Goal: Information Seeking & Learning: Check status

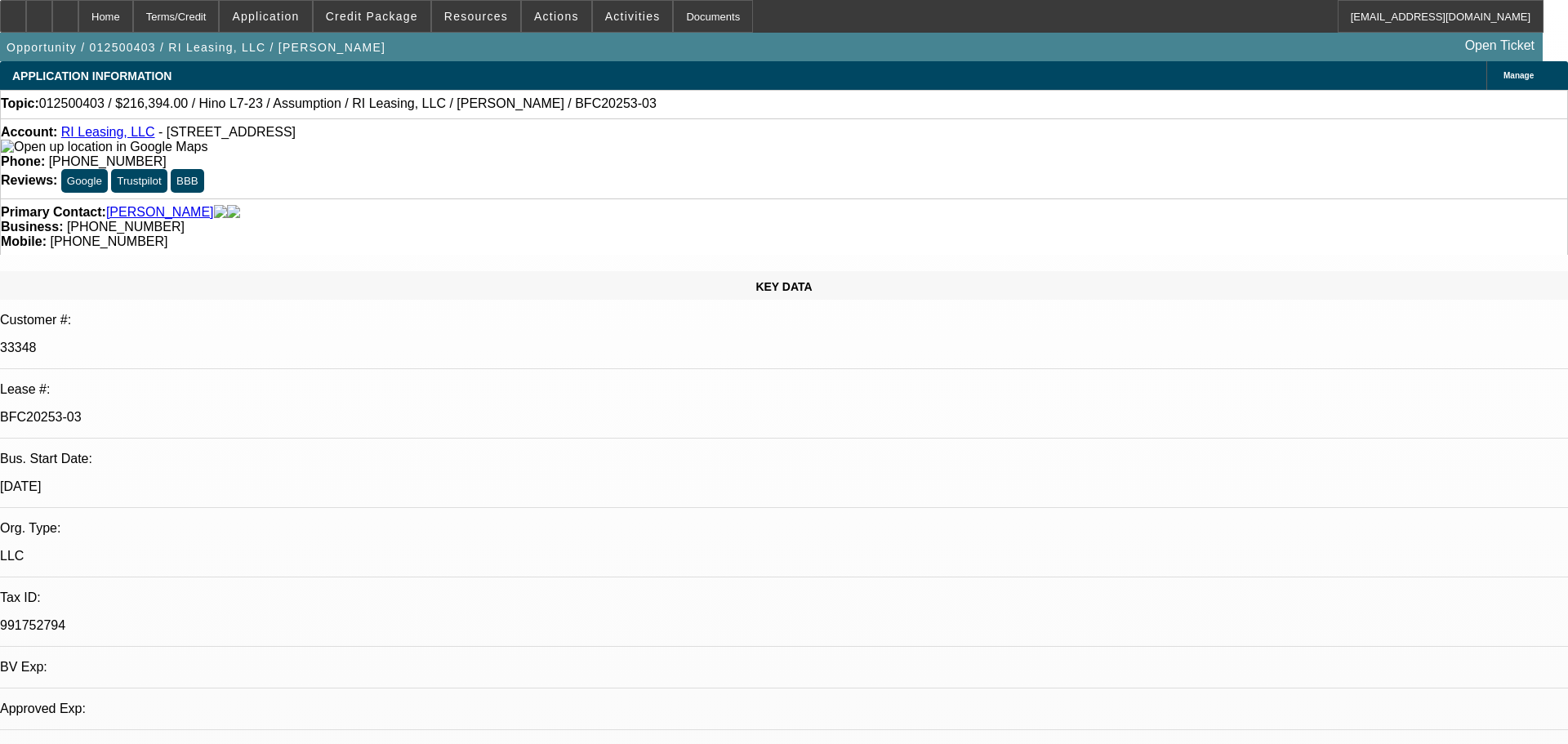
select select "0"
select select "2"
select select "0"
select select "6"
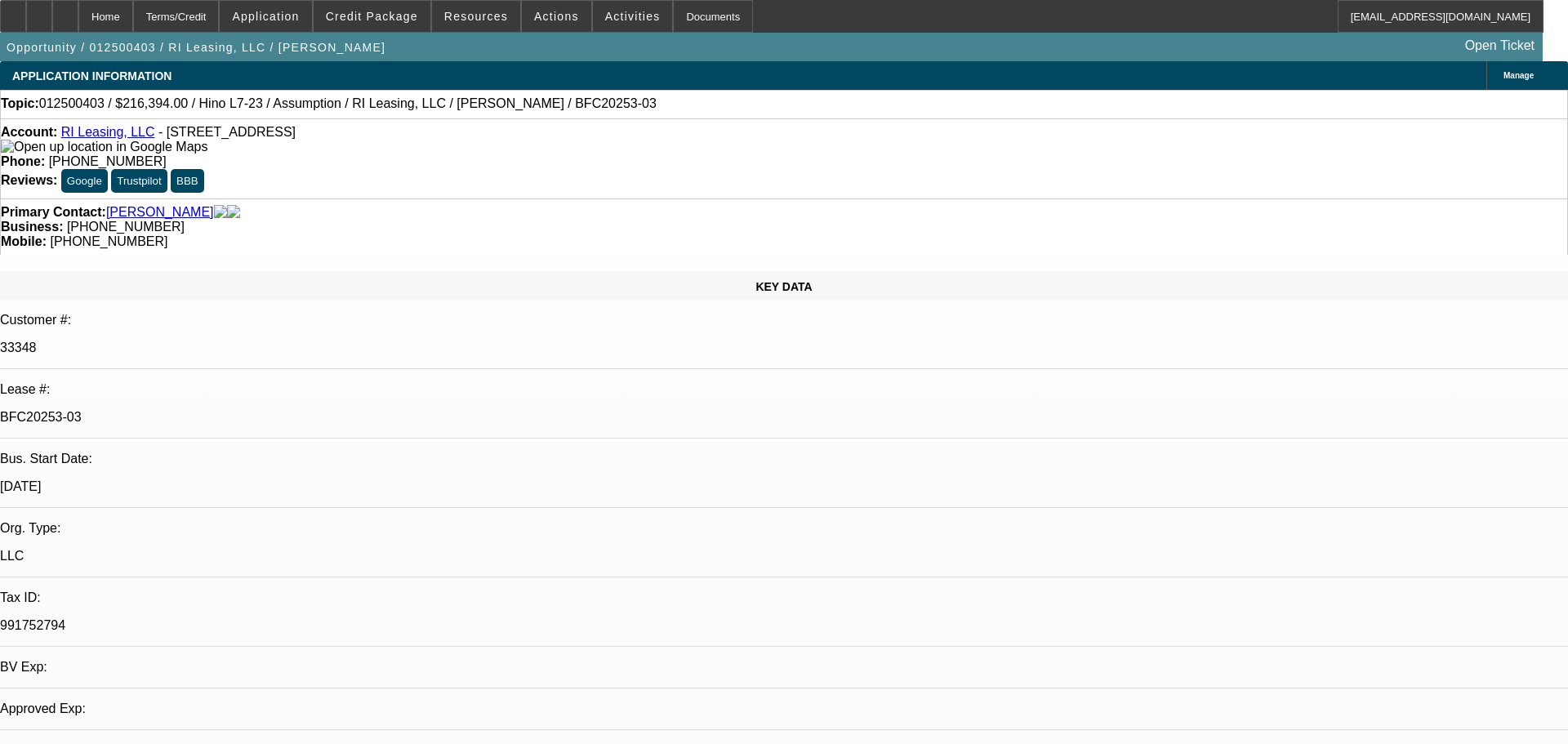
select select "0"
select select "2"
select select "0"
select select "6"
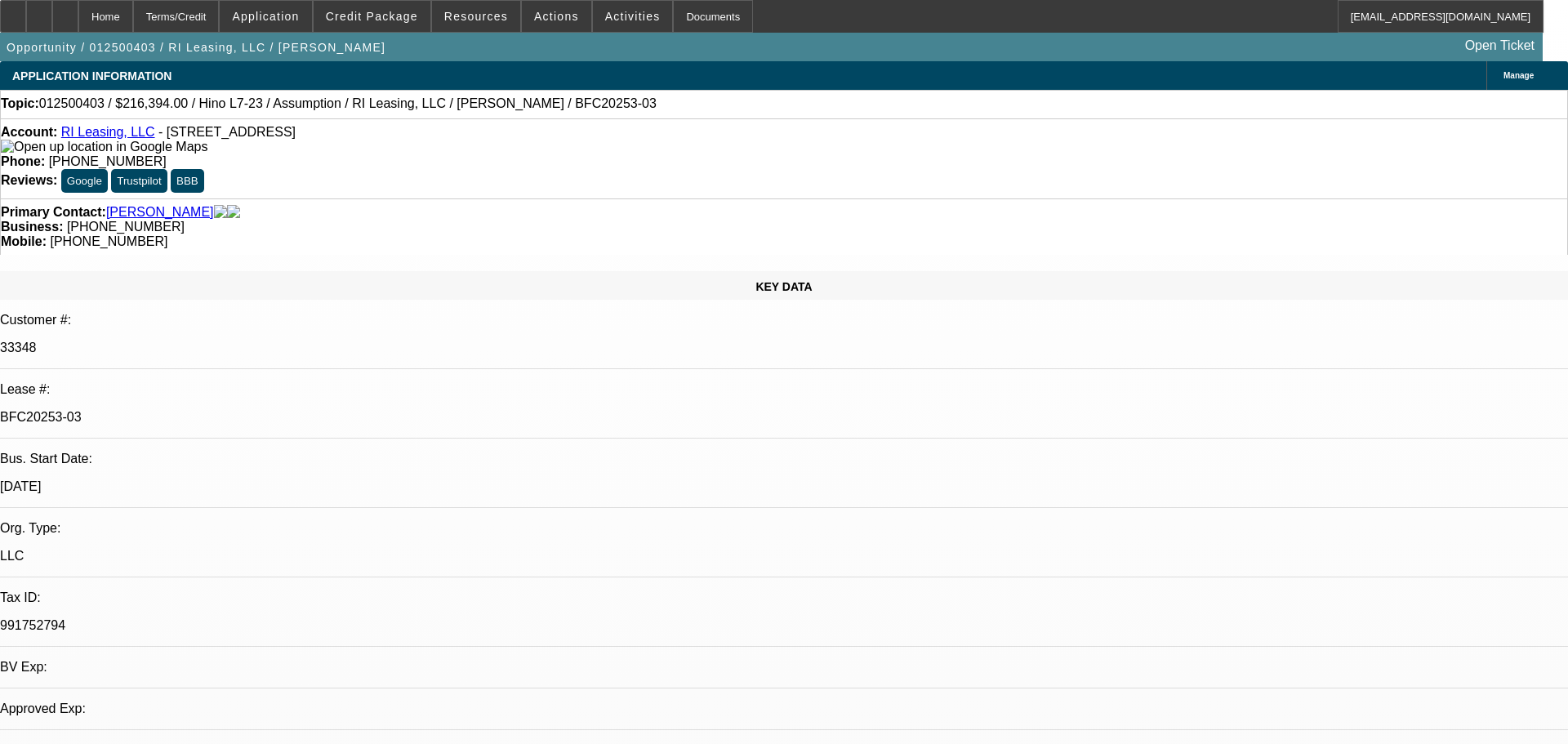
select select "0"
select select "6"
select select "0"
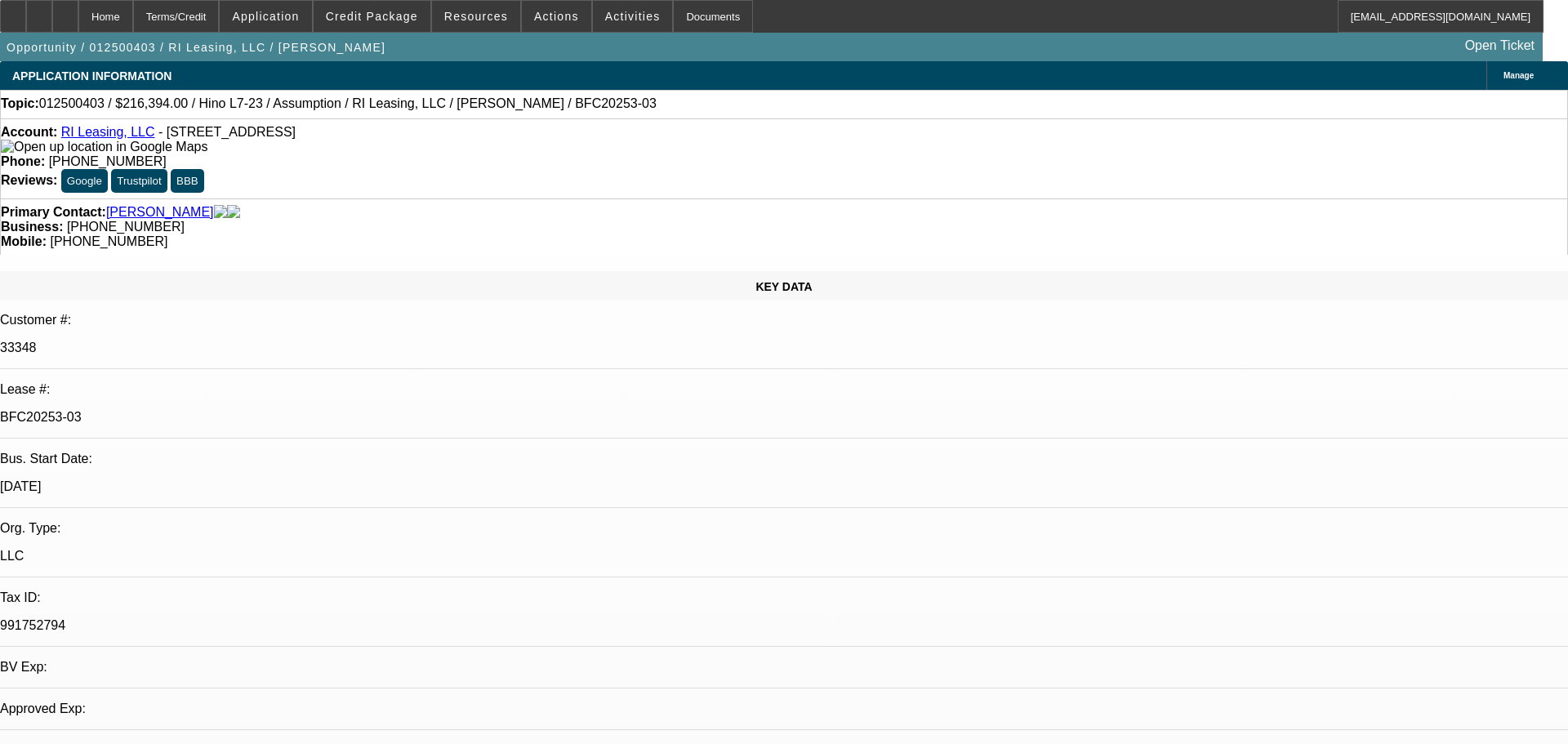
select select "0"
select select "6"
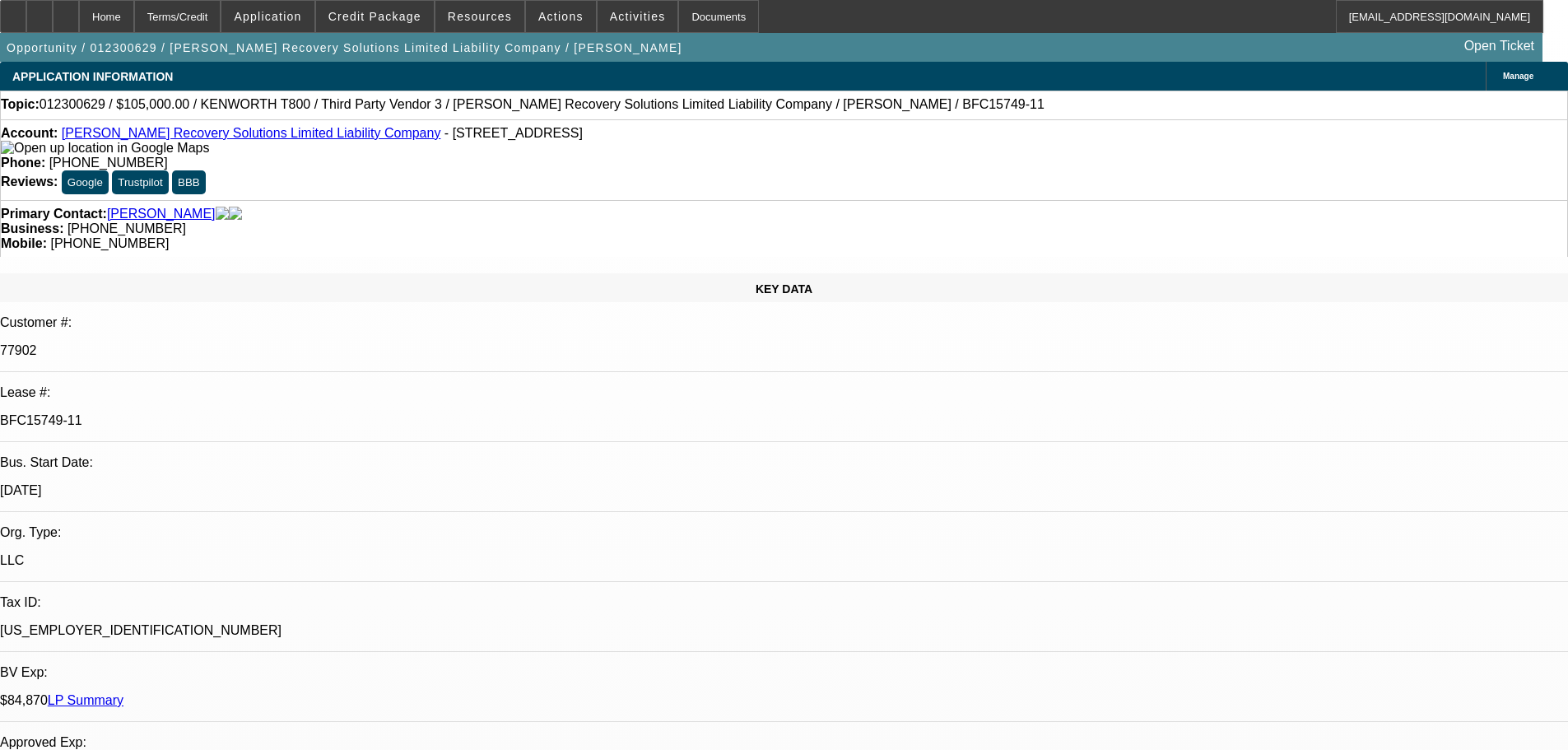
select select "0"
select select "2"
select select "0"
select select "6"
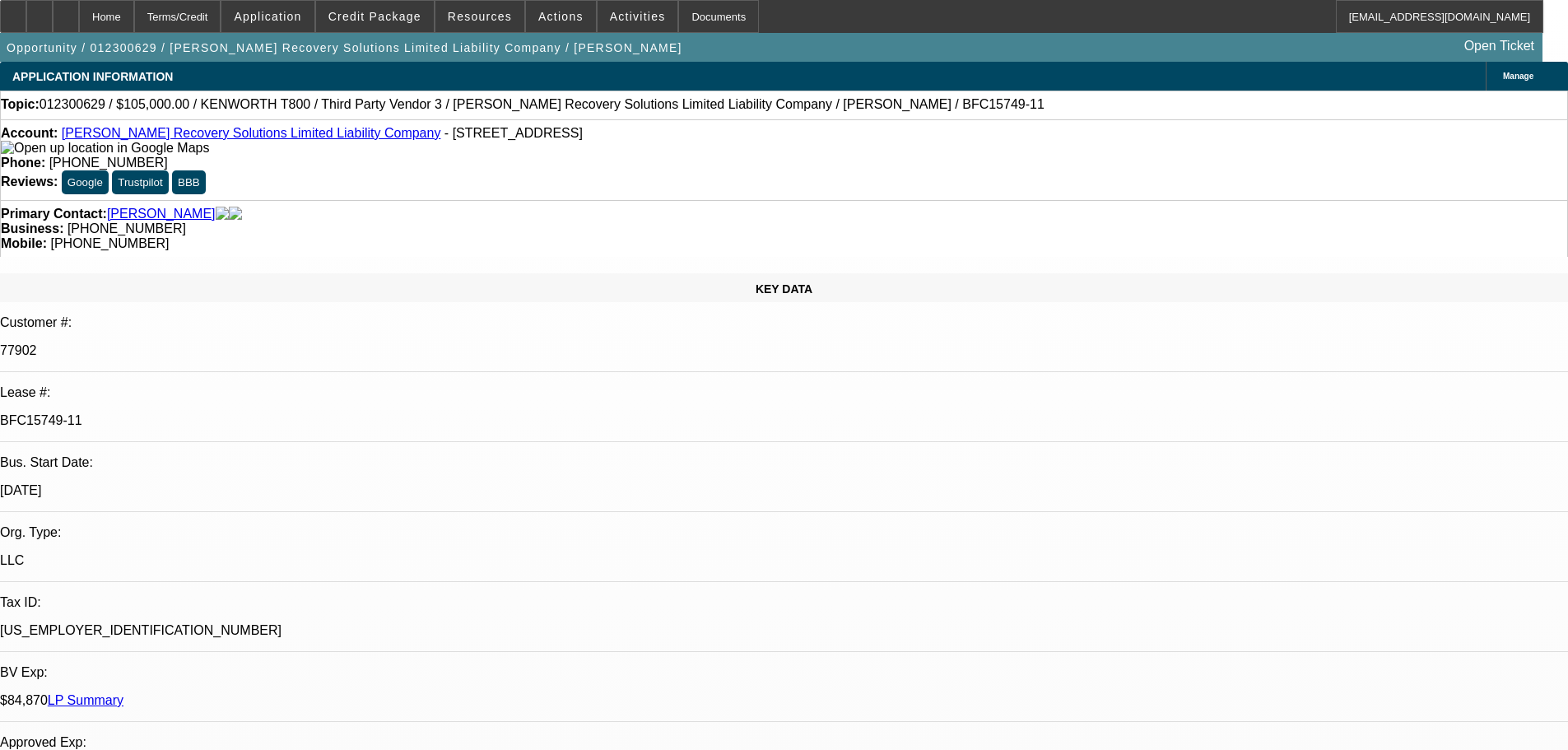
select select "0"
select select "2"
select select "0"
select select "6"
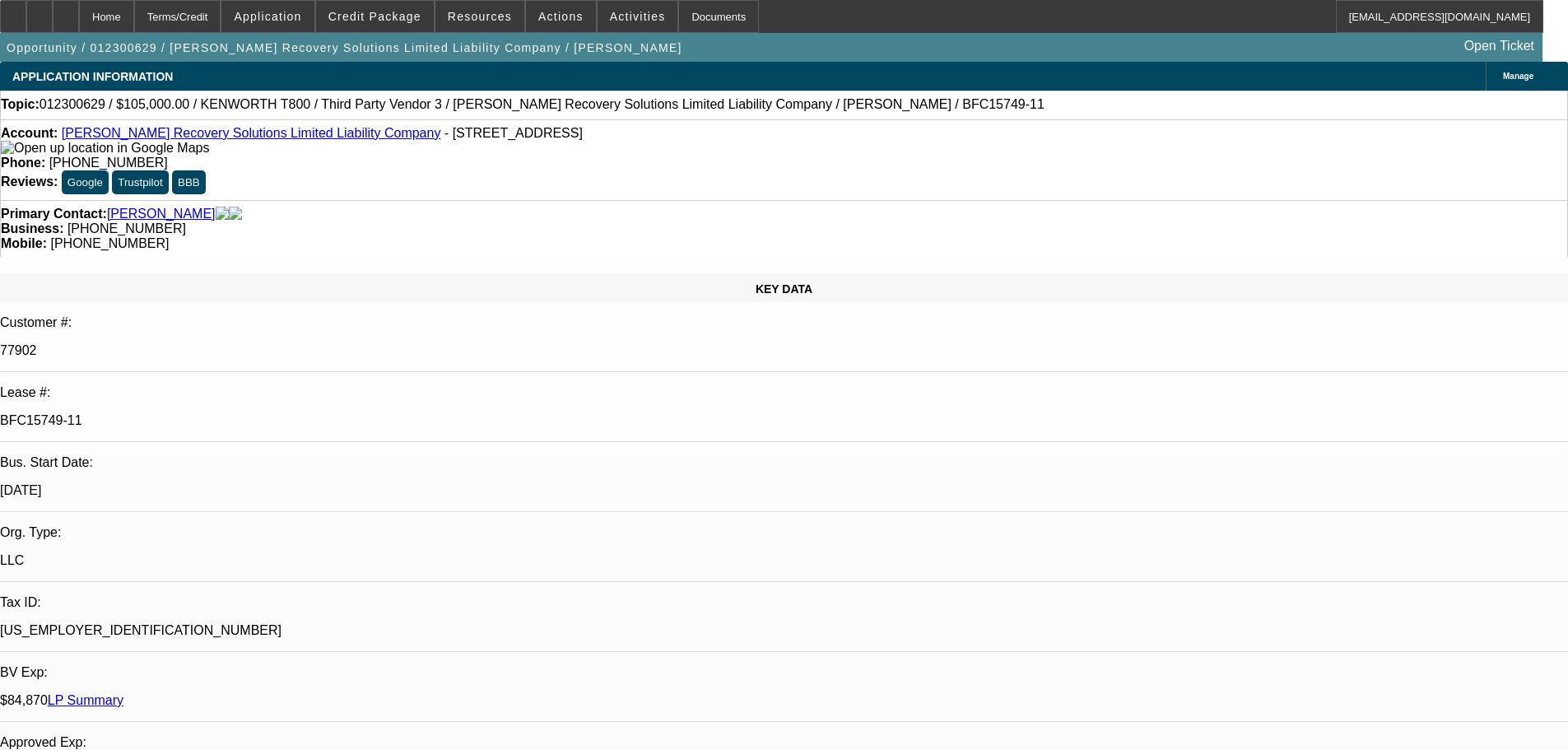
select select "0"
select select "2"
select select "0"
select select "6"
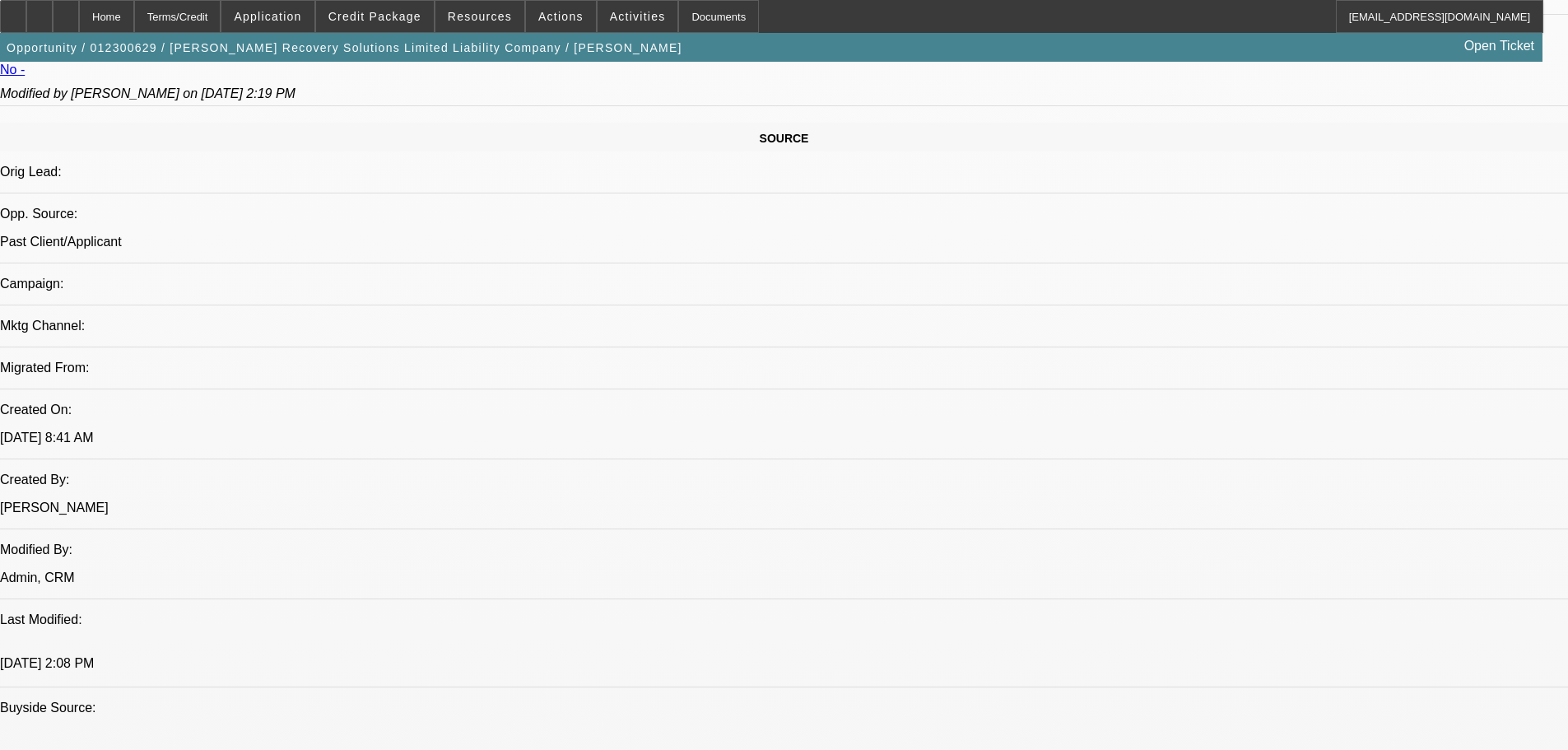
scroll to position [905, 0]
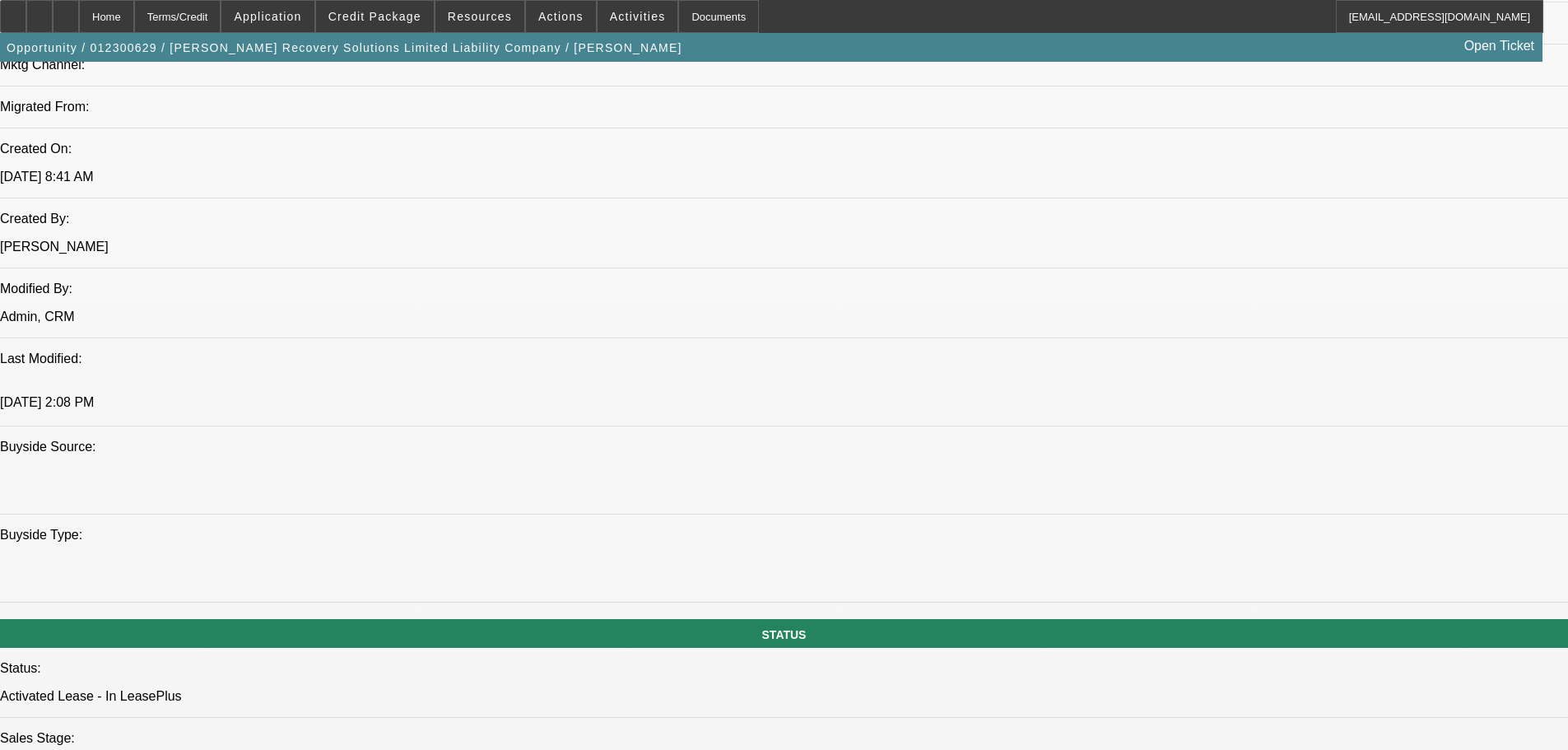
scroll to position [1235, 0]
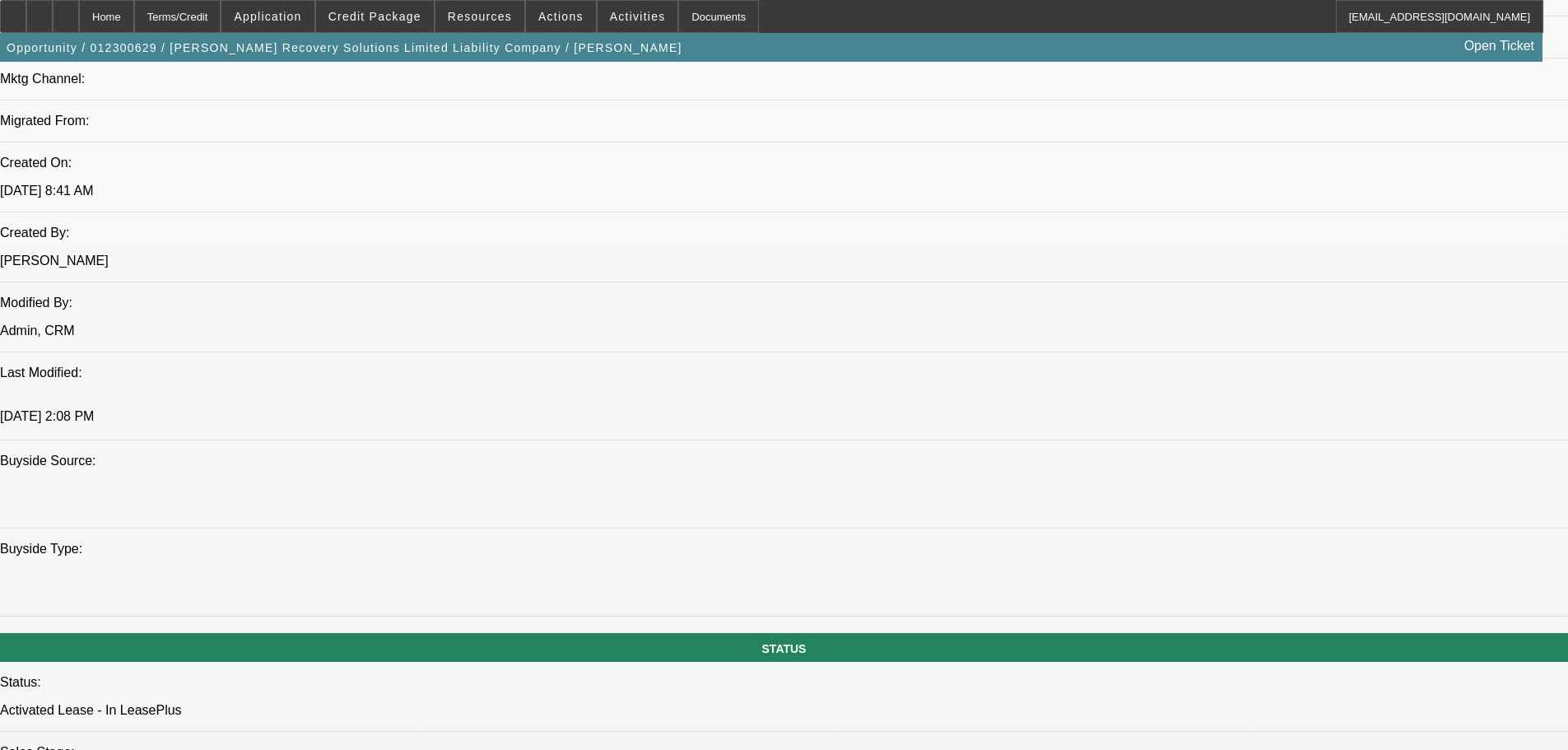
drag, startPoint x: 1233, startPoint y: 567, endPoint x: 1327, endPoint y: 694, distance: 158.0
